Goal: Task Accomplishment & Management: Use online tool/utility

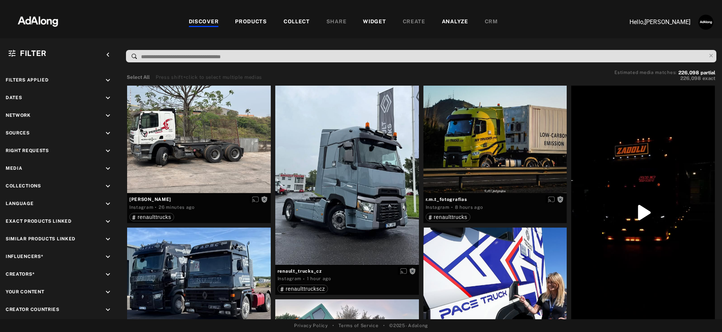
click at [369, 20] on div "WIDGET" at bounding box center [374, 22] width 23 height 9
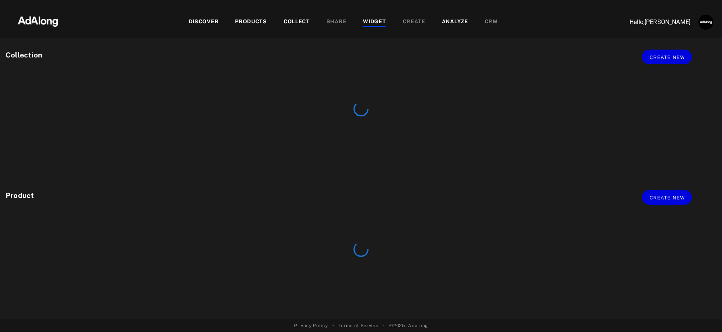
click at [258, 24] on div "PRODUCTS" at bounding box center [251, 22] width 32 height 9
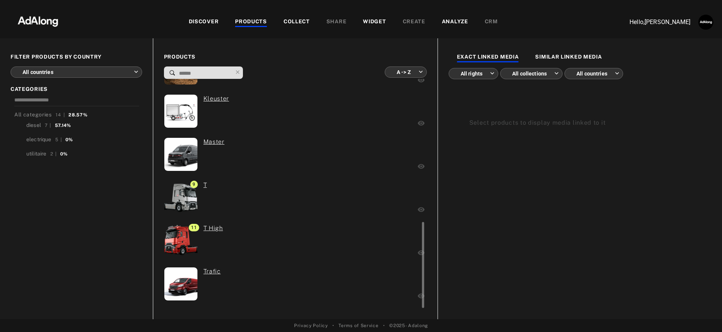
scroll to position [382, 0]
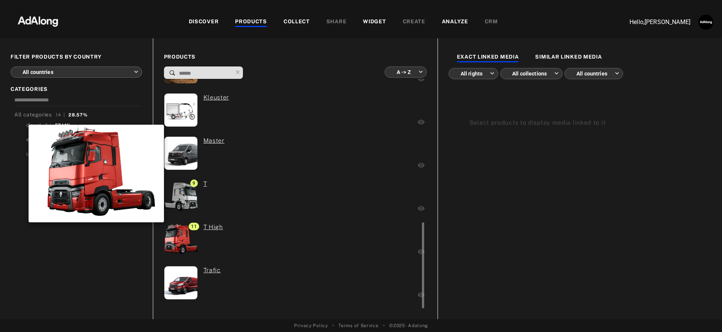
click at [188, 235] on img at bounding box center [181, 239] width 46 height 33
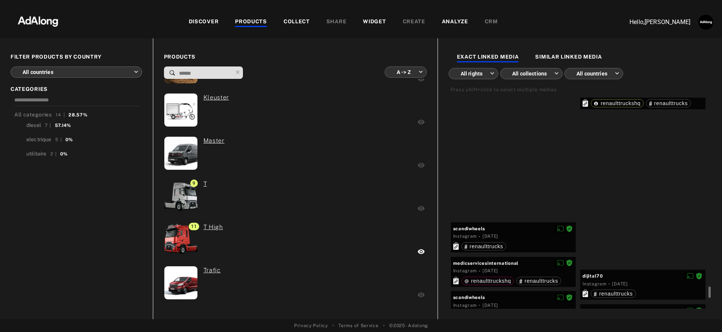
scroll to position [6239, 0]
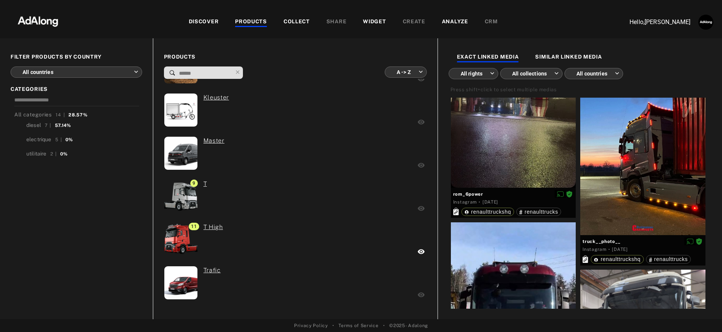
click at [124, 71] on body "DISCOVER PRODUCTS COLLECT SHARE WIDGET CREATE ANALYZE CRM Hello, [PERSON_NAME] …" at bounding box center [361, 166] width 722 height 332
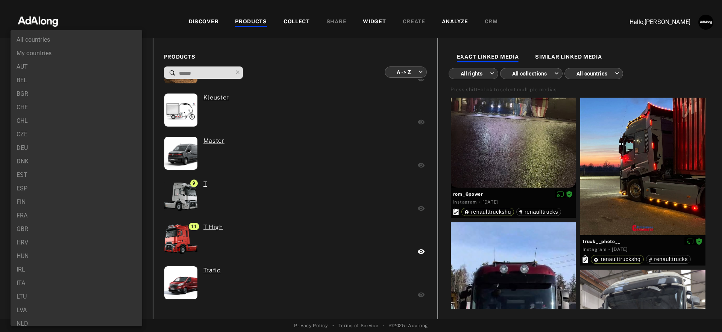
click at [381, 22] on div at bounding box center [361, 166] width 722 height 332
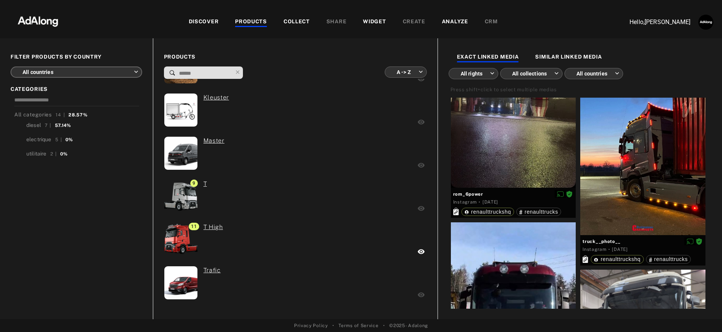
click at [377, 21] on div "WIDGET" at bounding box center [374, 22] width 23 height 9
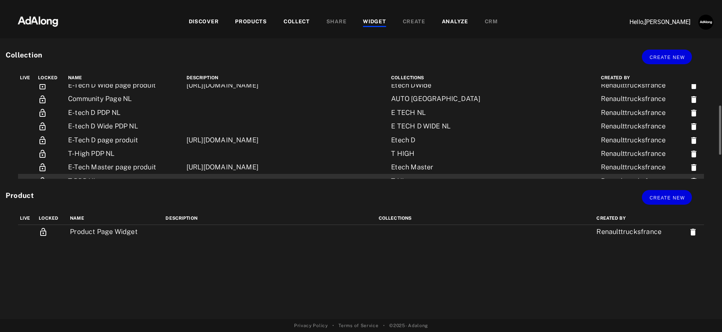
scroll to position [126, 0]
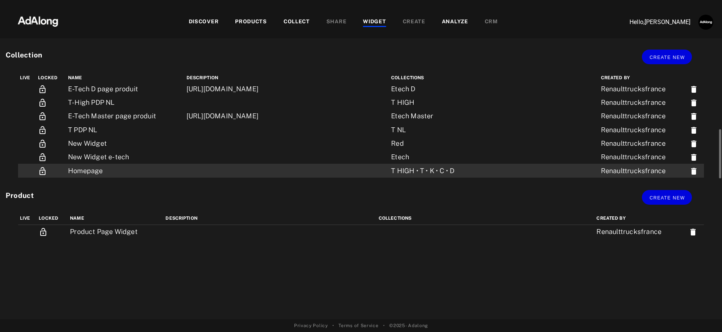
click at [214, 170] on td at bounding box center [287, 171] width 205 height 14
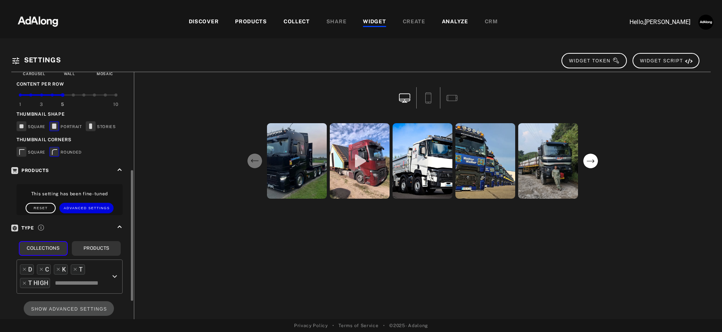
scroll to position [220, 0]
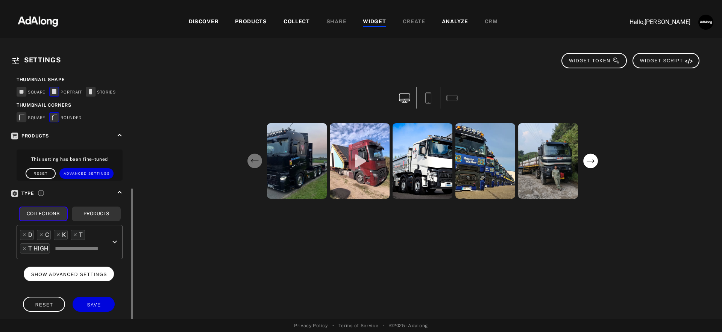
click at [72, 272] on span "SHOW ADVANCED SETTINGS" at bounding box center [69, 274] width 76 height 5
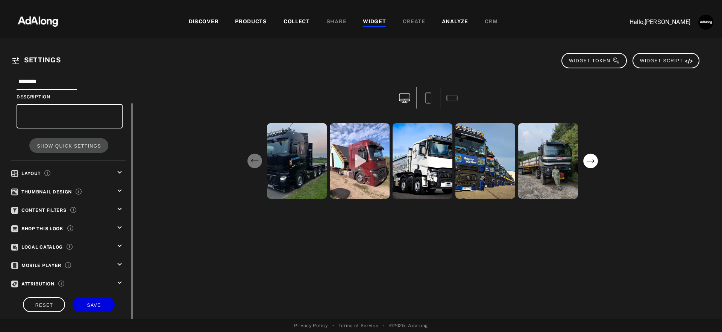
click at [118, 206] on icon "keyboard_arrow_down" at bounding box center [119, 209] width 8 height 8
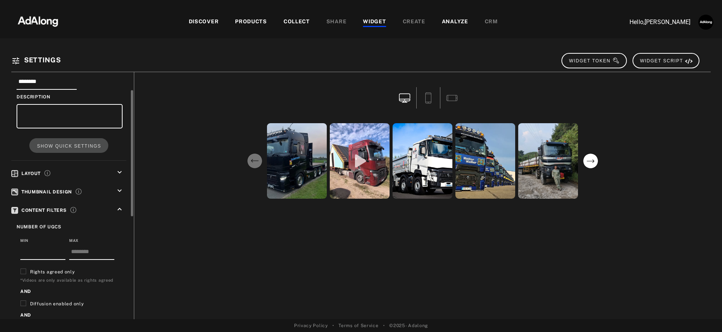
click at [118, 206] on icon "keyboard_arrow_up" at bounding box center [119, 209] width 8 height 8
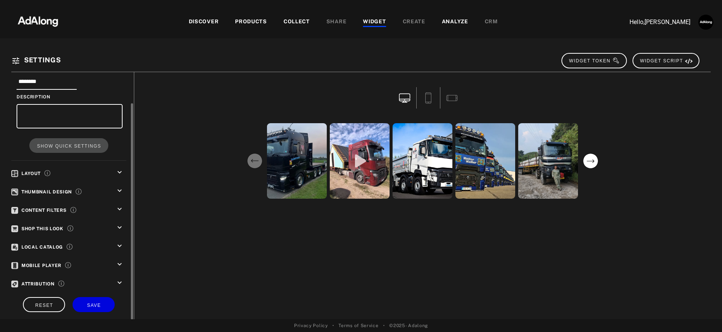
click at [121, 208] on icon "keyboard_arrow_down" at bounding box center [119, 209] width 8 height 8
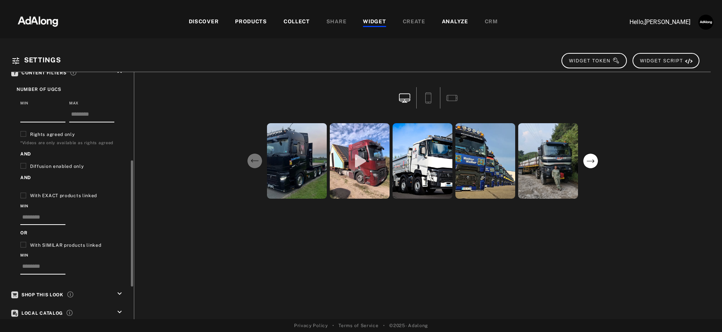
scroll to position [197, 0]
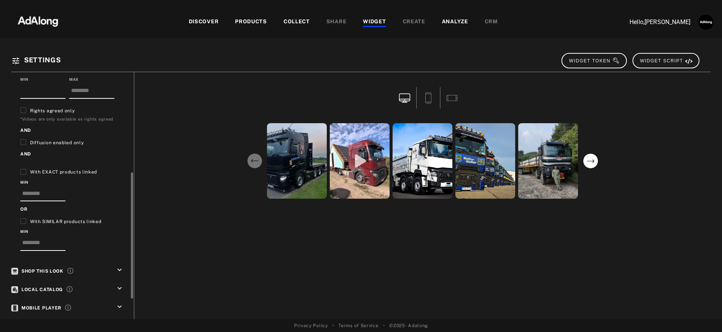
click at [120, 285] on icon "keyboard_arrow_down" at bounding box center [119, 289] width 8 height 8
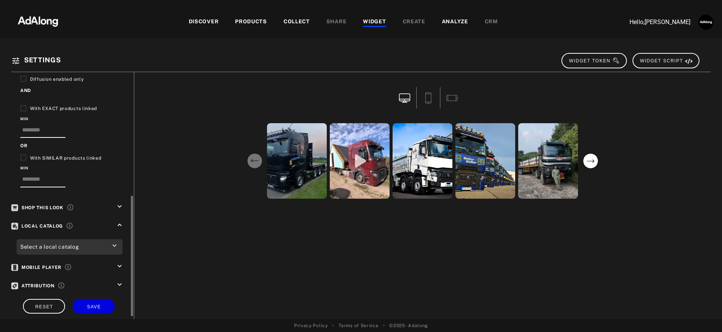
scroll to position [0, 0]
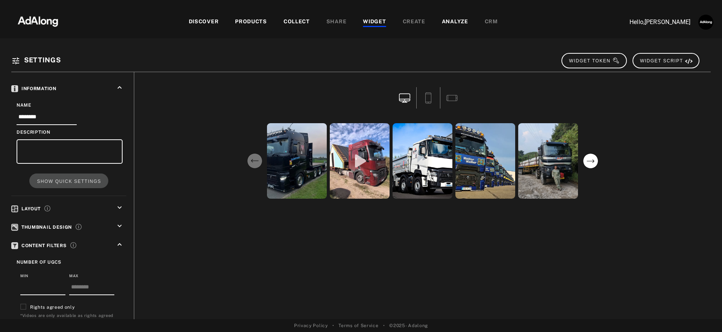
click at [373, 18] on div "WIDGET" at bounding box center [374, 22] width 23 height 9
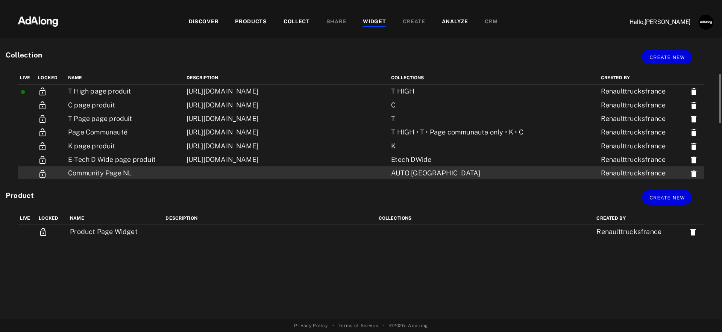
scroll to position [126, 0]
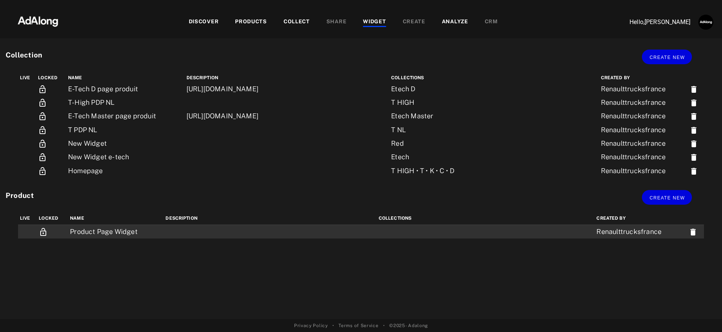
click at [129, 230] on td "Product Page Widget" at bounding box center [116, 232] width 96 height 14
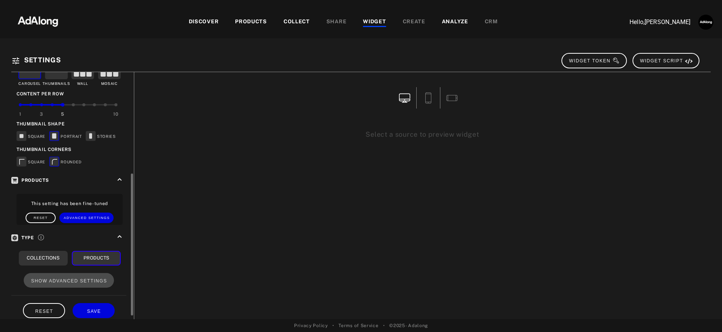
scroll to position [183, 0]
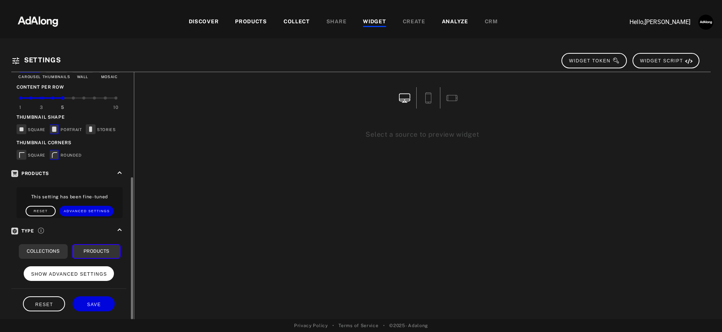
click at [81, 268] on button "SHOW ADVANCED SETTINGS" at bounding box center [69, 274] width 91 height 15
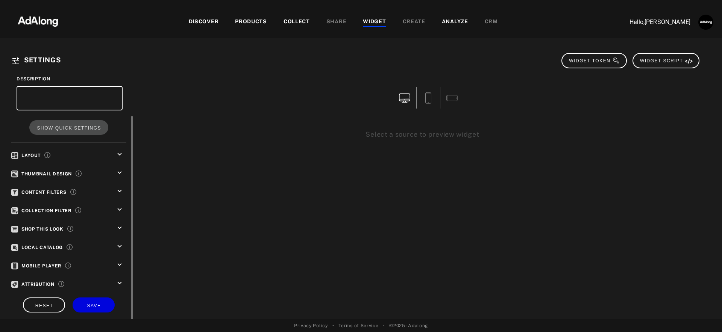
click at [118, 243] on icon "keyboard_arrow_down" at bounding box center [119, 247] width 8 height 8
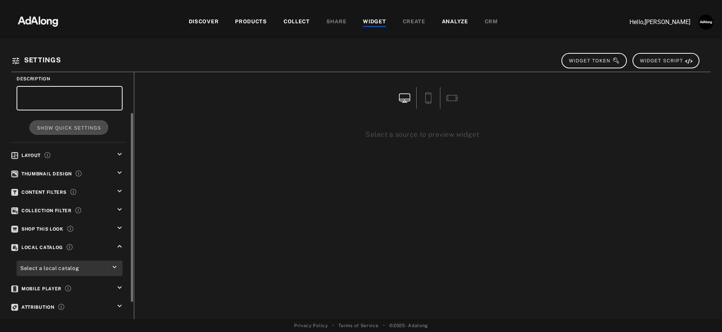
click at [113, 264] on icon "keyboard_arrow_down" at bounding box center [115, 268] width 8 height 8
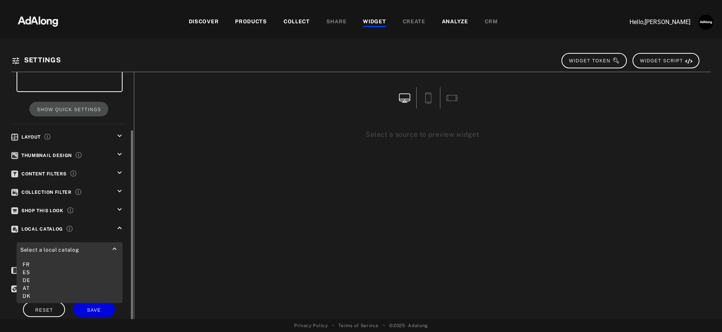
scroll to position [76, 0]
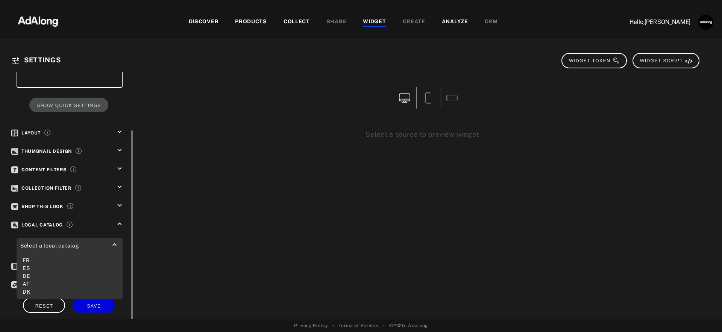
click at [48, 240] on div "Select a local catalog" at bounding box center [70, 245] width 106 height 15
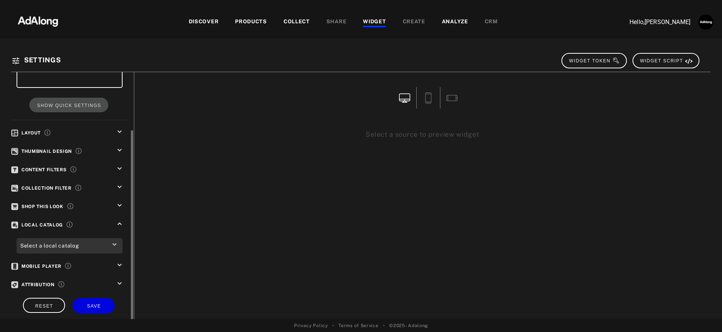
click at [118, 187] on icon "keyboard_arrow_down" at bounding box center [119, 187] width 8 height 8
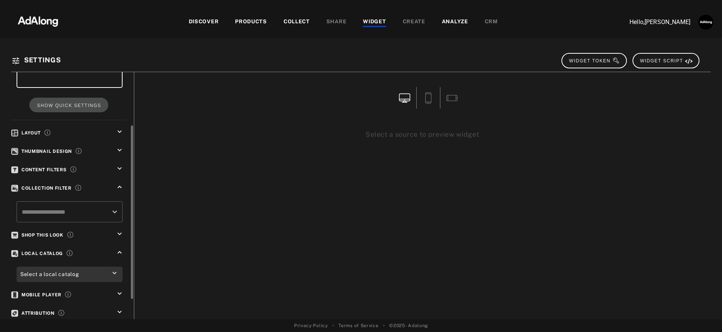
click at [118, 187] on icon "keyboard_arrow_up" at bounding box center [119, 187] width 8 height 8
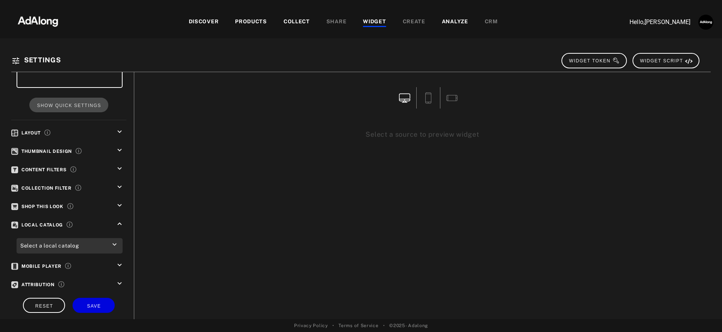
click at [104, 246] on div "Select a local catalog" at bounding box center [70, 245] width 106 height 15
